Goal: Information Seeking & Learning: Learn about a topic

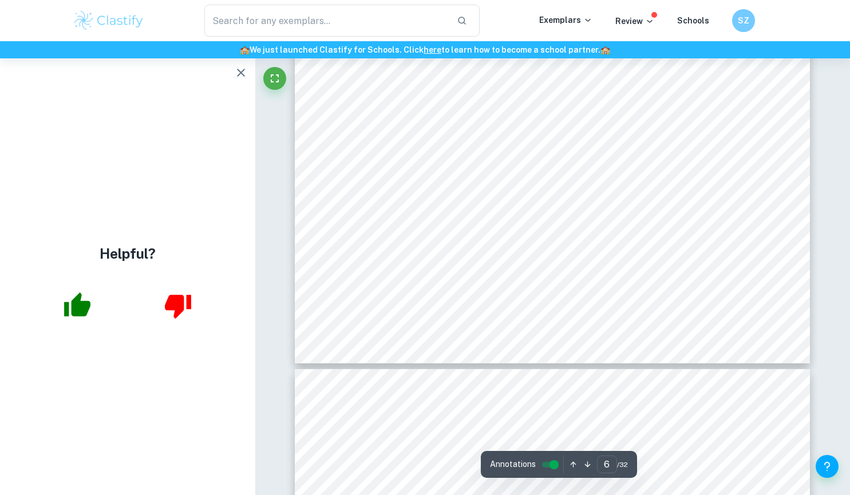
scroll to position [3814, 0]
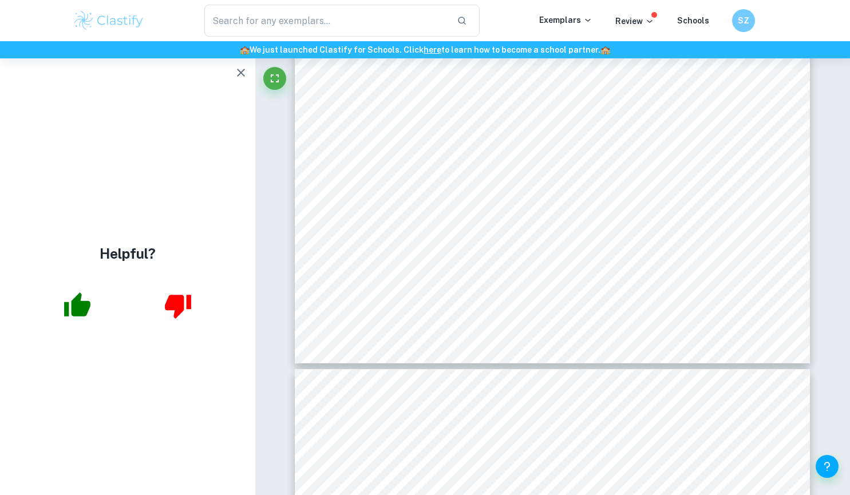
click at [237, 72] on icon "button" at bounding box center [241, 73] width 14 height 14
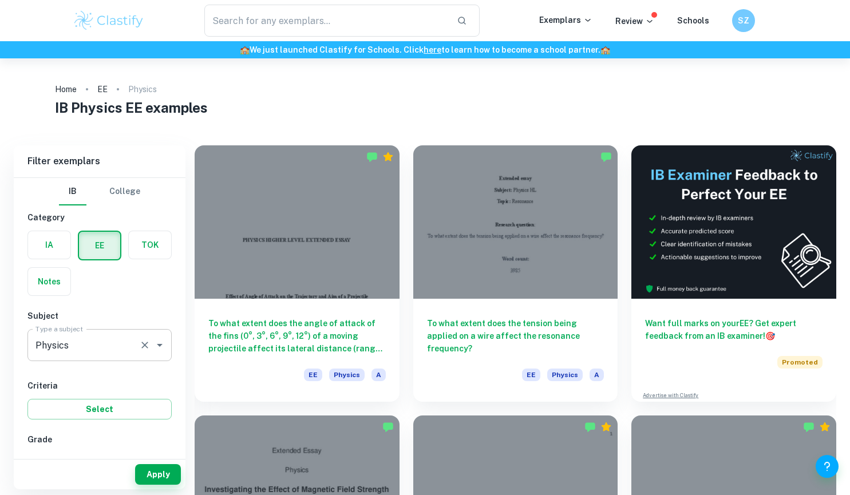
click at [161, 347] on icon "Open" at bounding box center [160, 345] width 14 height 14
click at [92, 403] on li "Maths" at bounding box center [99, 403] width 144 height 21
type input "Maths"
click at [54, 250] on label "button" at bounding box center [49, 244] width 42 height 27
click at [0, 0] on input "radio" at bounding box center [0, 0] width 0 height 0
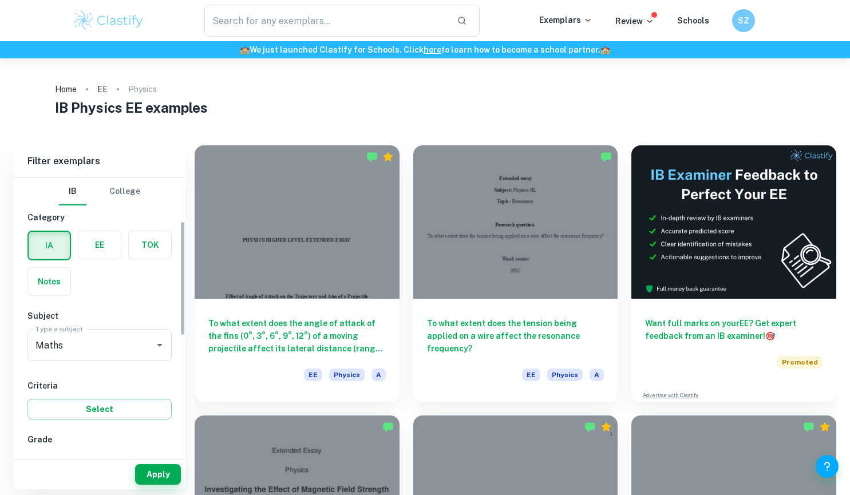
scroll to position [191, 0]
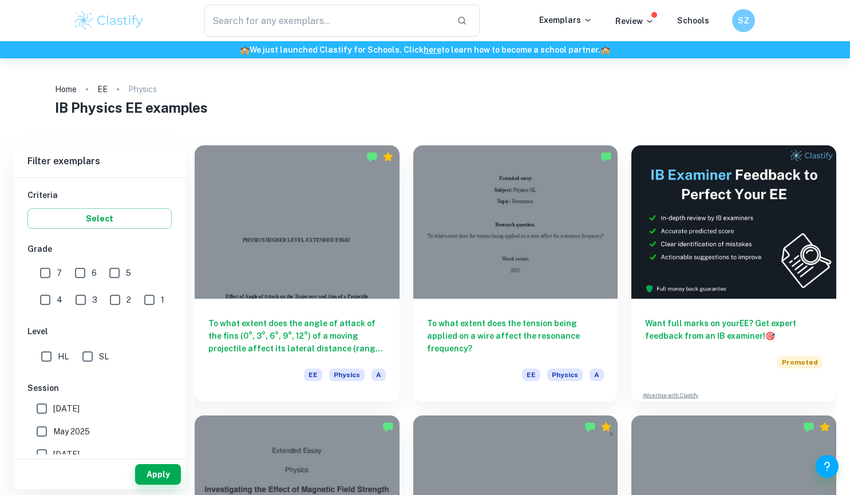
click at [57, 359] on input "HL" at bounding box center [46, 356] width 23 height 23
checkbox input "true"
click at [54, 272] on input "7" at bounding box center [45, 272] width 23 height 23
checkbox input "true"
click at [173, 476] on button "Apply" at bounding box center [158, 474] width 46 height 21
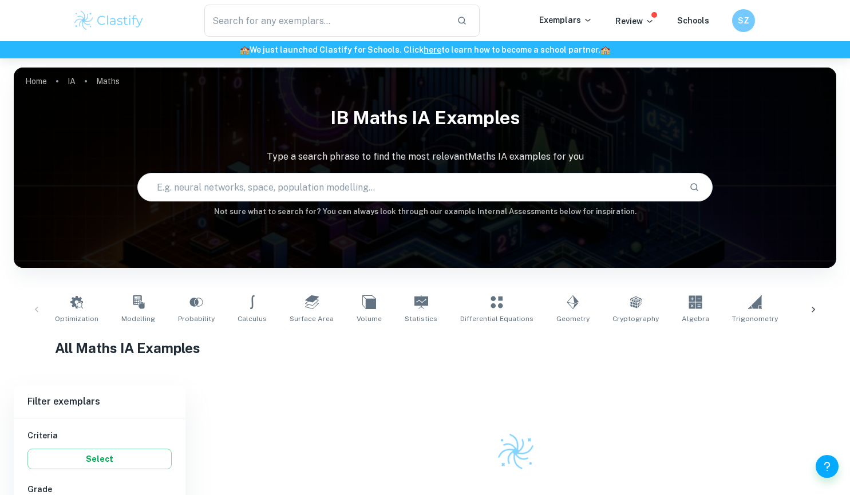
scroll to position [62, 0]
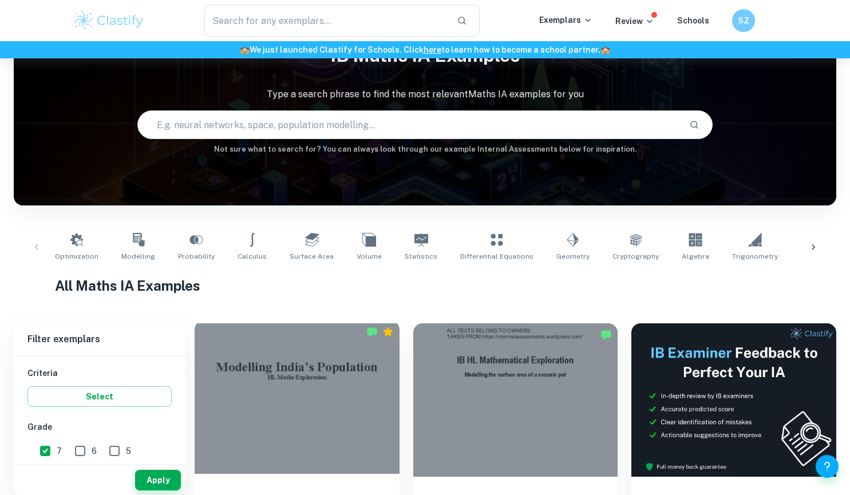
click at [303, 357] on div at bounding box center [297, 396] width 205 height 153
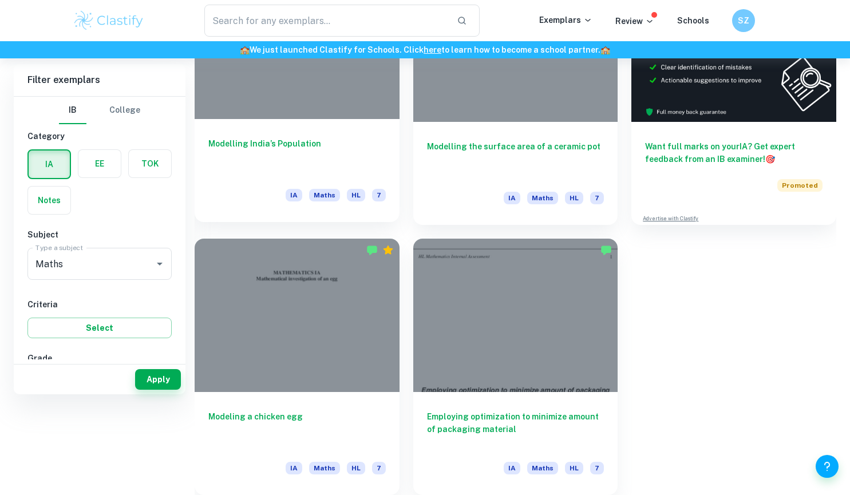
scroll to position [227, 0]
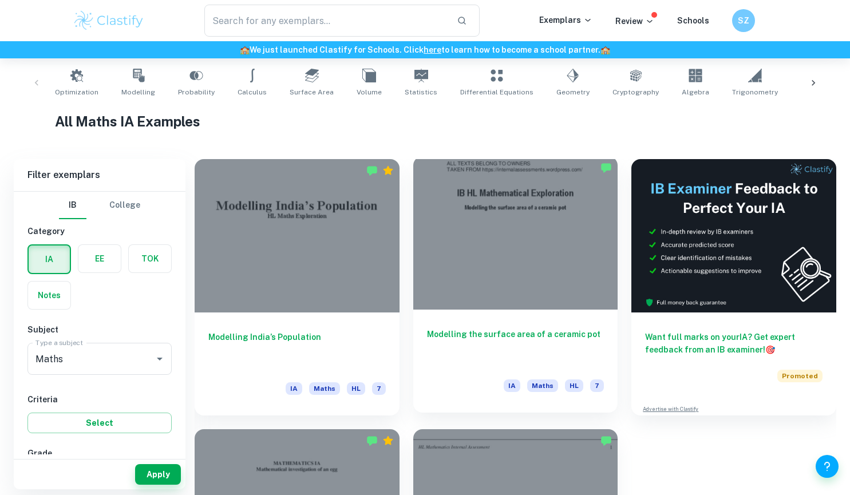
click at [498, 269] on div at bounding box center [515, 232] width 205 height 153
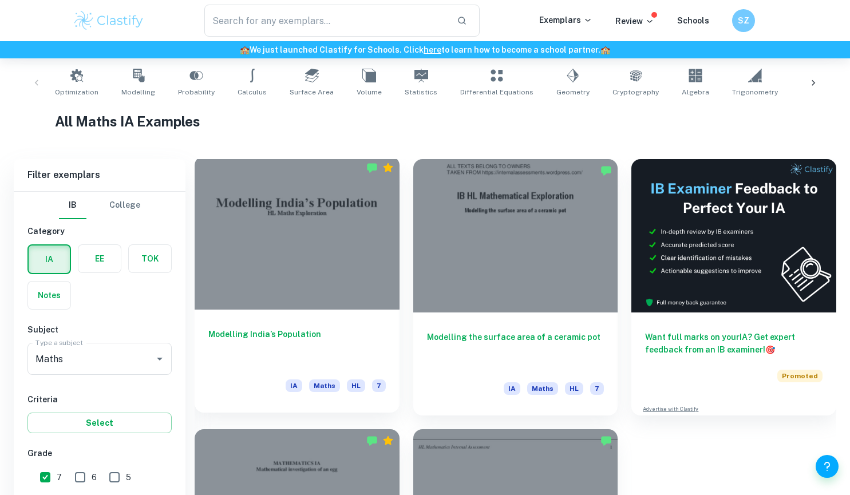
scroll to position [417, 0]
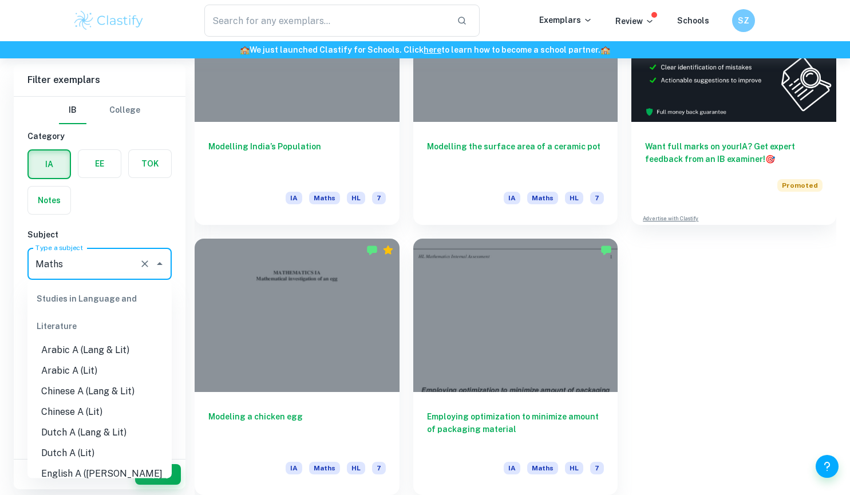
click at [119, 272] on input "Maths" at bounding box center [84, 264] width 102 height 22
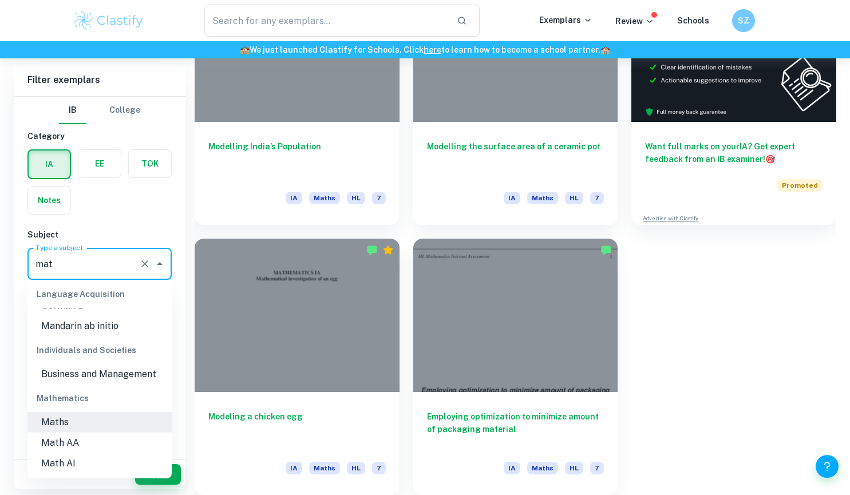
scroll to position [0, 0]
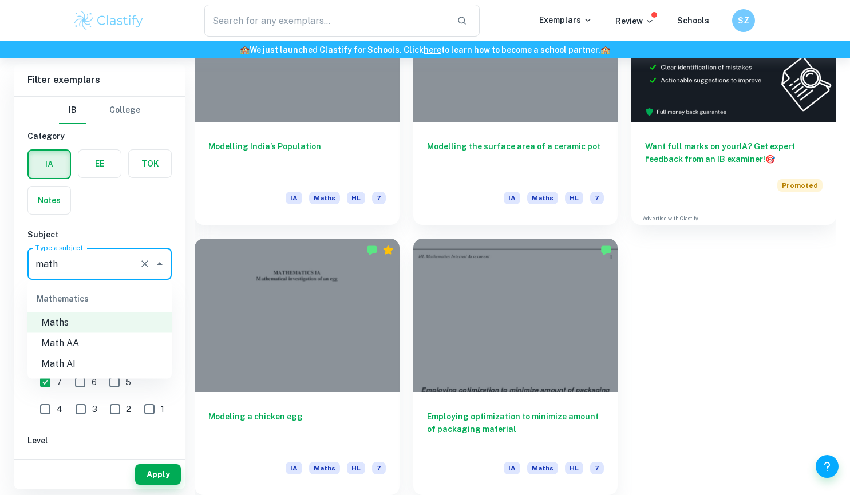
click at [78, 348] on li "Math AA" at bounding box center [99, 343] width 144 height 21
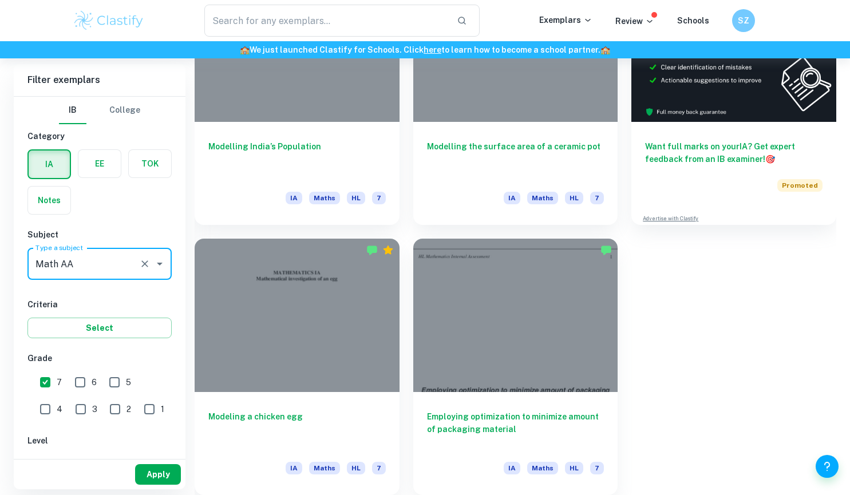
type input "Math AA"
click at [149, 473] on button "Apply" at bounding box center [158, 474] width 46 height 21
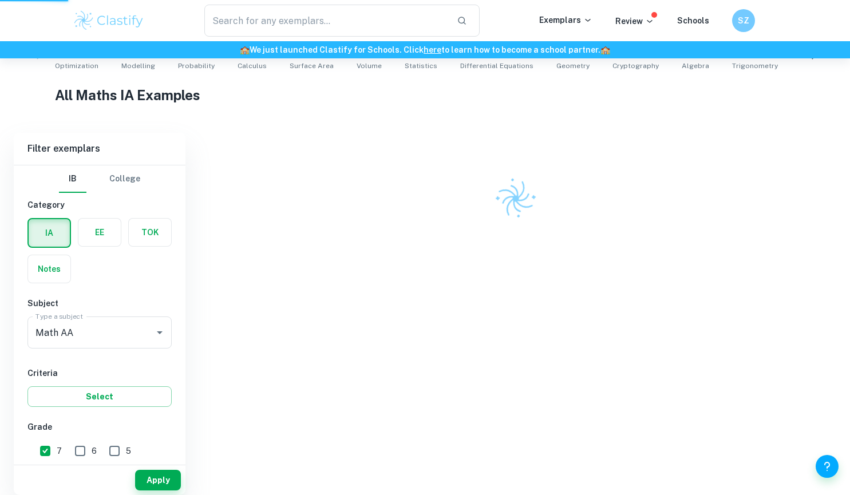
scroll to position [241, 0]
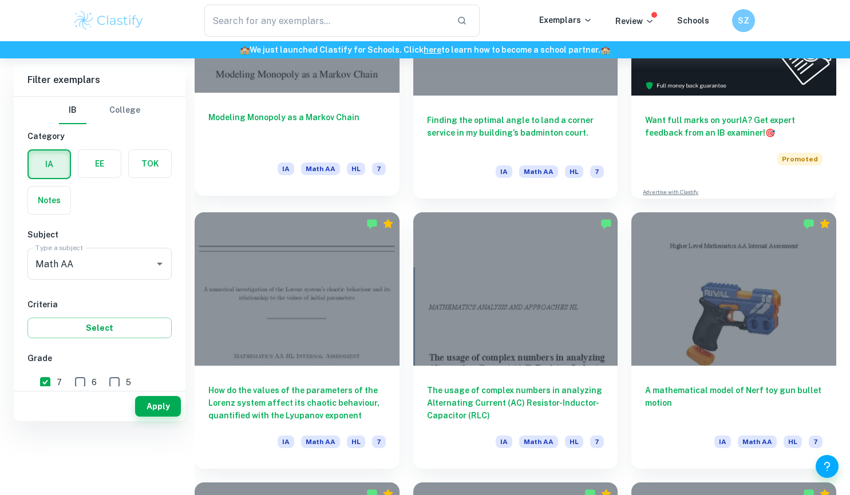
scroll to position [253, 0]
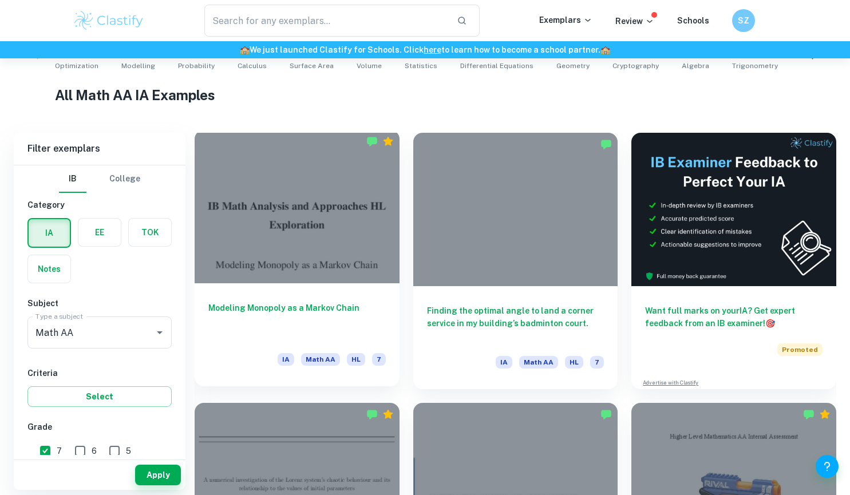
click at [322, 288] on div "Modeling Monopoly as a Markov Chain IA Math AA HL 7" at bounding box center [297, 334] width 205 height 103
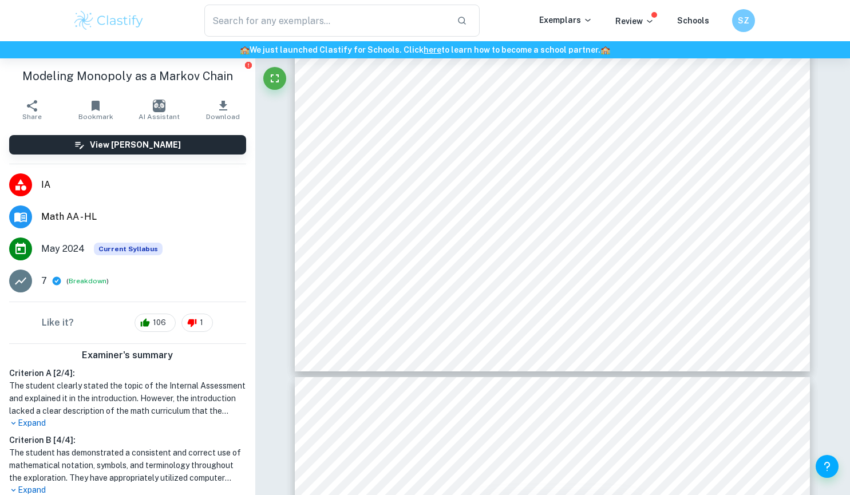
scroll to position [3324, 0]
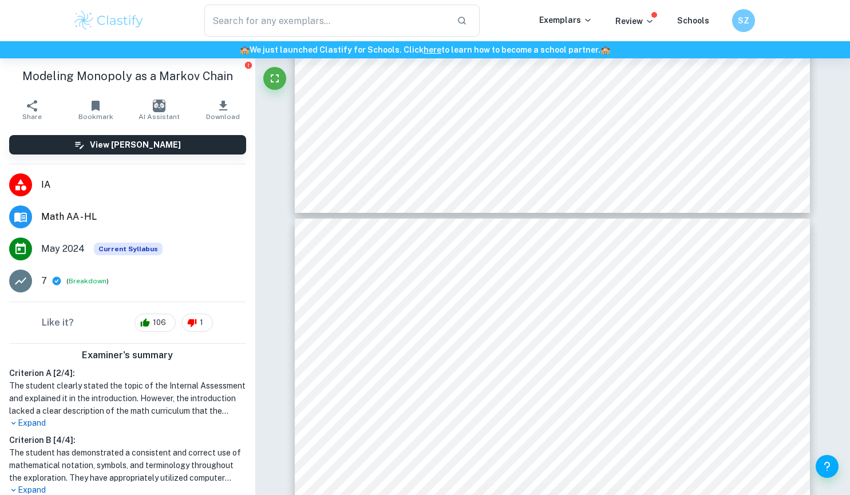
type input "6"
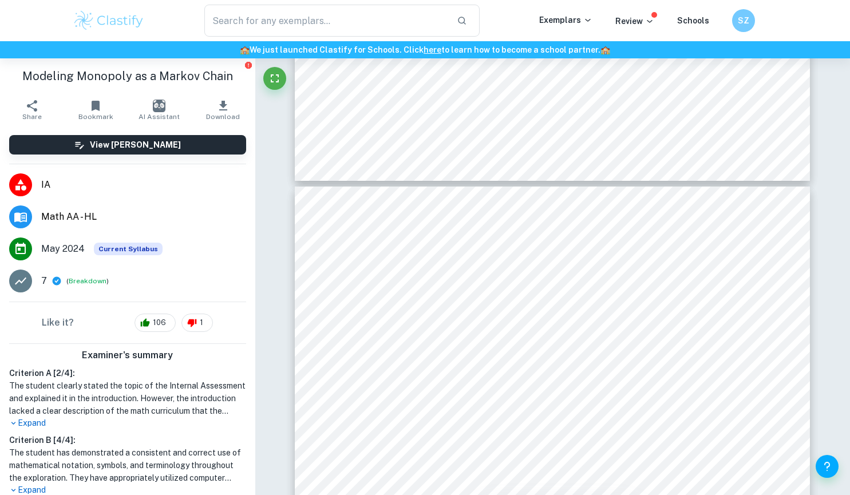
scroll to position [3516, 0]
